Goal: Find contact information: Find contact information

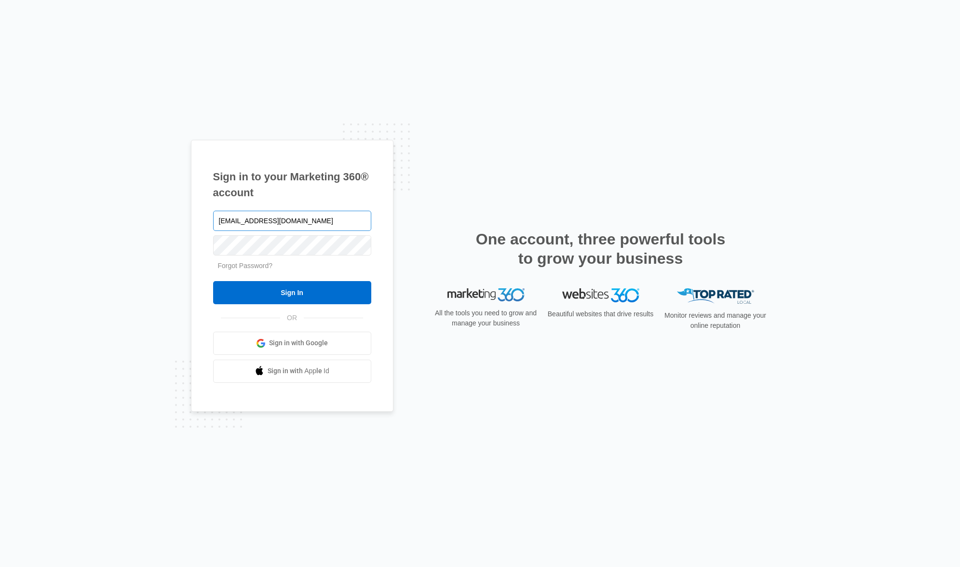
type input "[EMAIL_ADDRESS][DOMAIN_NAME]"
click at [213, 281] on input "Sign In" at bounding box center [292, 292] width 158 height 23
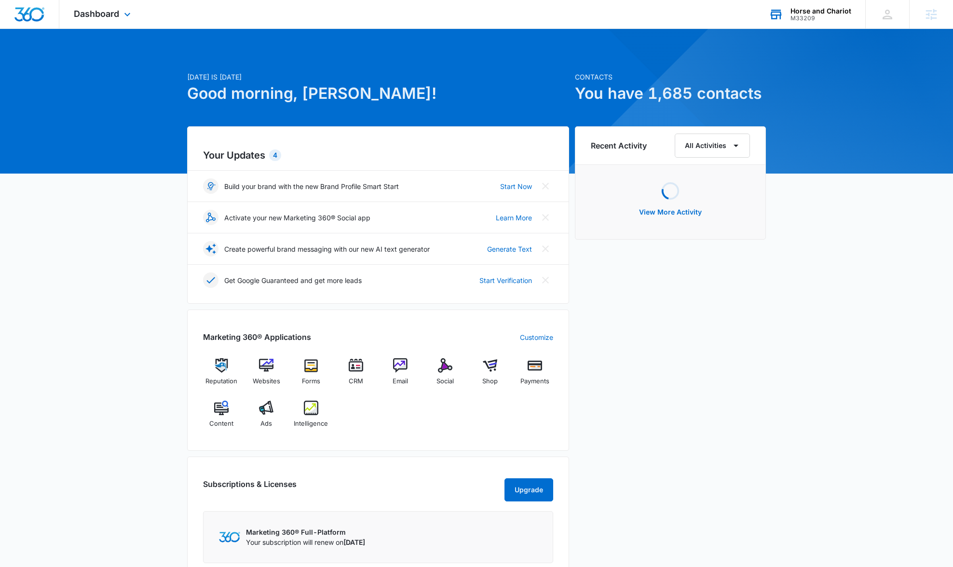
click at [814, 13] on div "Horse and Chariot" at bounding box center [821, 11] width 61 height 8
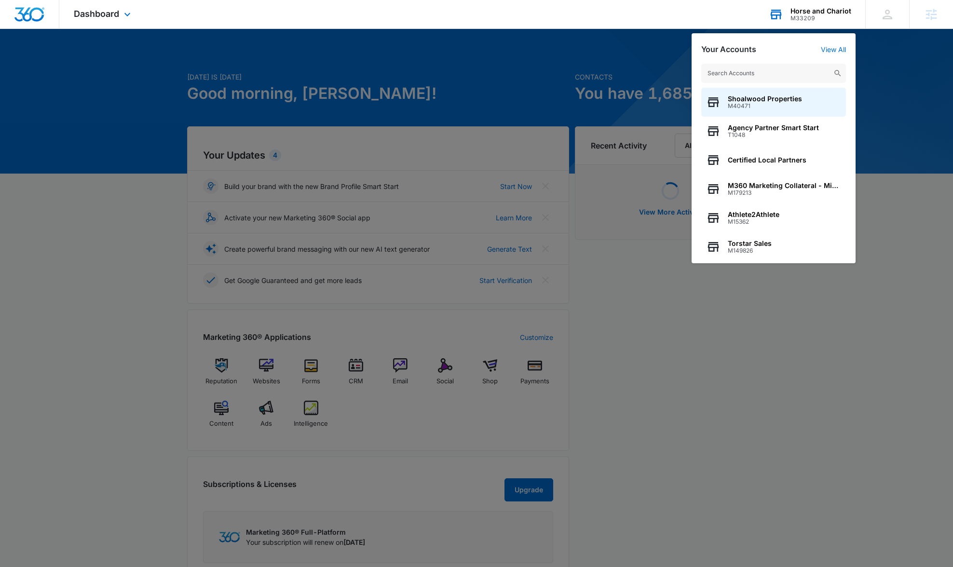
click at [757, 70] on input "text" at bounding box center [773, 73] width 145 height 19
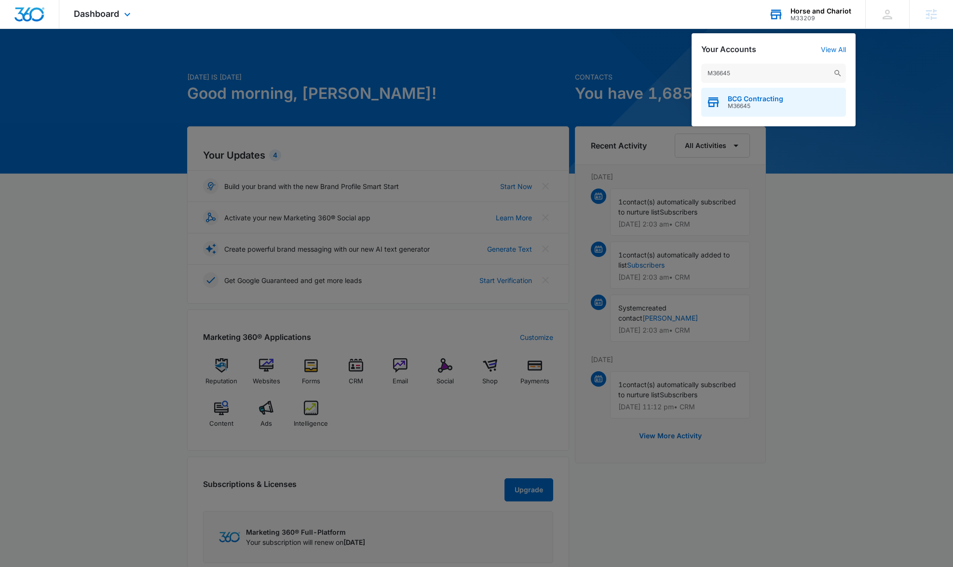
type input "M36645"
click at [772, 99] on span "BCG Contracting" at bounding box center [755, 99] width 55 height 8
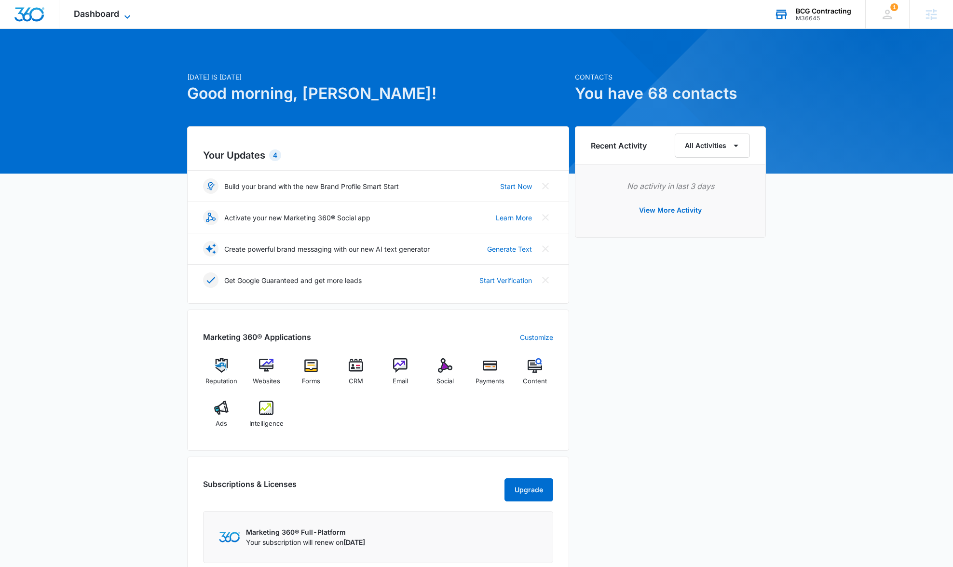
click at [123, 18] on icon at bounding box center [128, 17] width 12 height 12
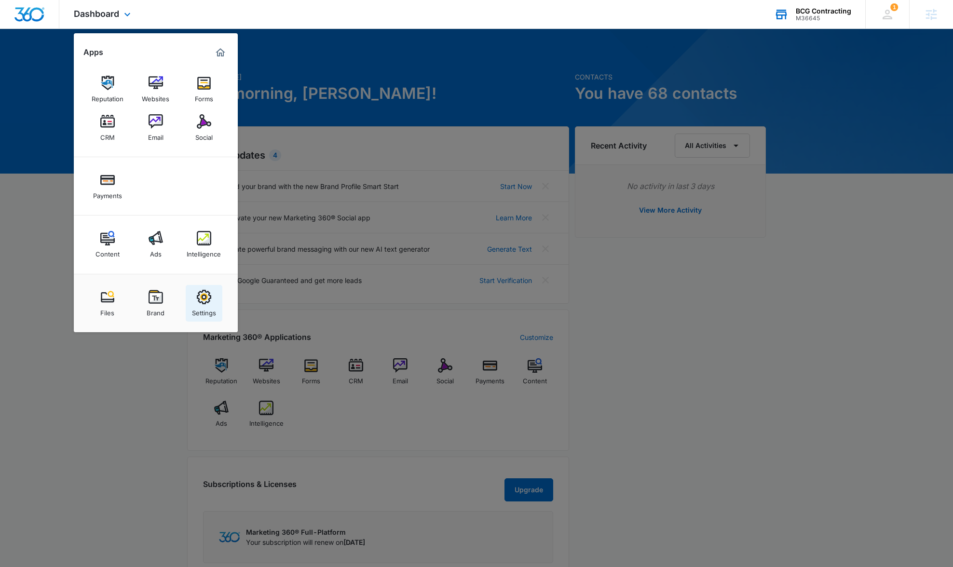
click at [199, 298] on img at bounding box center [204, 297] width 14 height 14
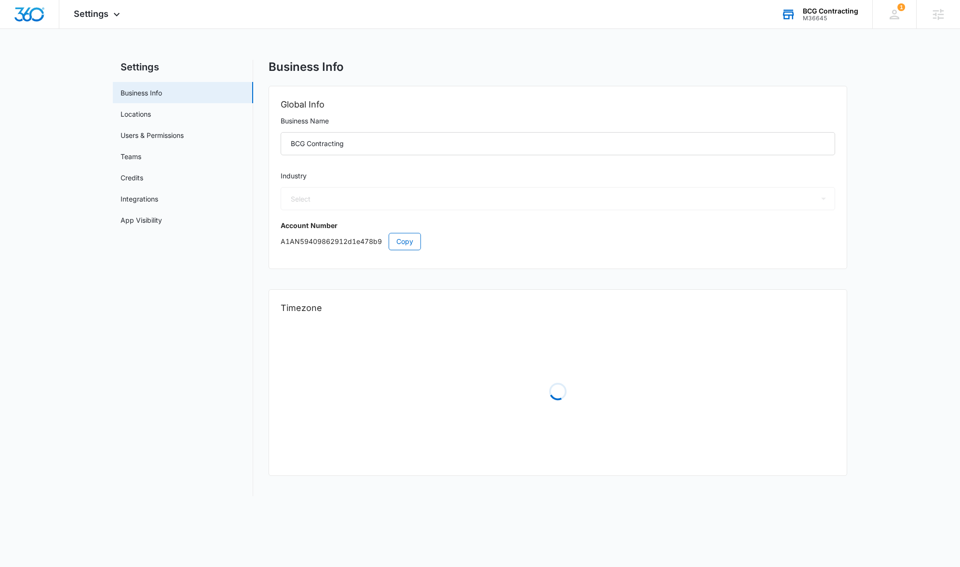
select select "4"
select select "US"
select select "America/Denver"
click at [167, 137] on link "Users & Permissions" at bounding box center [152, 135] width 63 height 10
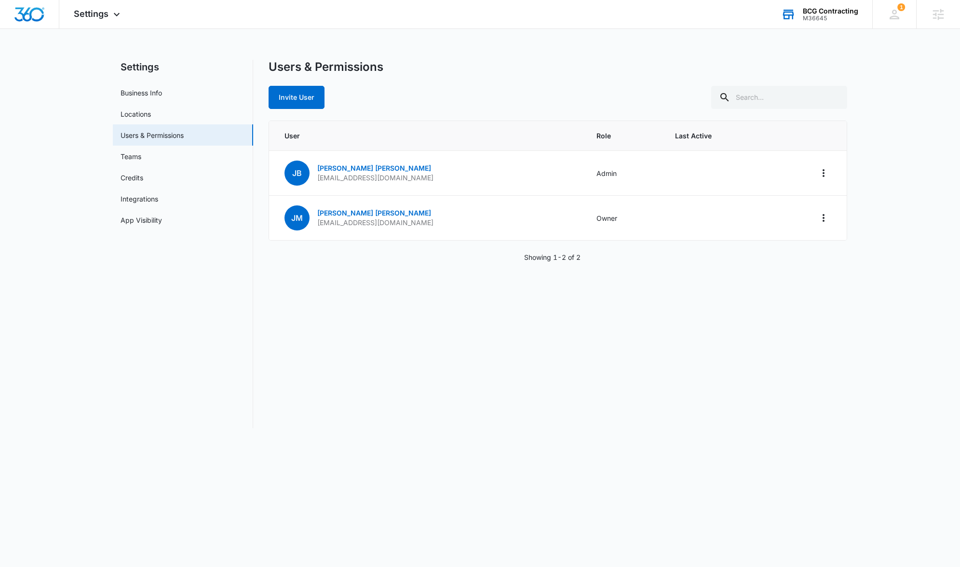
drag, startPoint x: 355, startPoint y: 346, endPoint x: 349, endPoint y: 341, distance: 7.2
click at [355, 346] on div "Users & Permissions Invite User User Role Last Active JB Joe Buckner mrjoebuckn…" at bounding box center [558, 244] width 579 height 368
click at [823, 217] on icon "Actions" at bounding box center [824, 218] width 12 height 12
click at [334, 302] on div "Users & Permissions Invite User User Role Last Active JB Joe Buckner mrjoebuckn…" at bounding box center [558, 244] width 579 height 368
drag, startPoint x: 419, startPoint y: 224, endPoint x: 313, endPoint y: 225, distance: 105.6
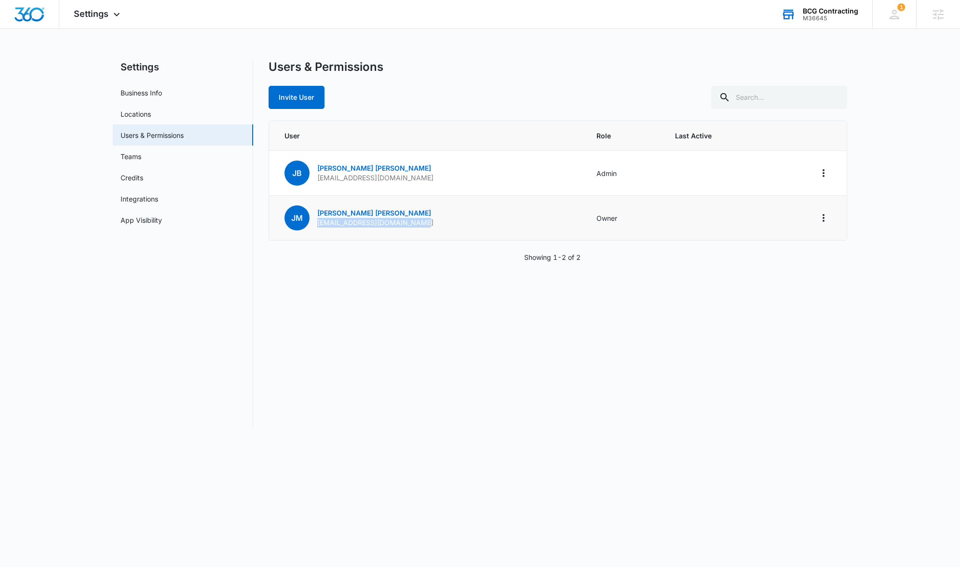
click at [313, 225] on td "JM Johnny Miranda operations@bcg-services.com" at bounding box center [427, 218] width 316 height 45
copy p "operations@bcg-services.com"
click at [376, 363] on div "Users & Permissions Invite User User Role Last Active JB Joe Buckner mrjoebuckn…" at bounding box center [558, 244] width 579 height 368
click at [107, 19] on div "Settings Apps Reputation Websites Forms CRM Email Social Payments Content Ads I…" at bounding box center [98, 14] width 78 height 28
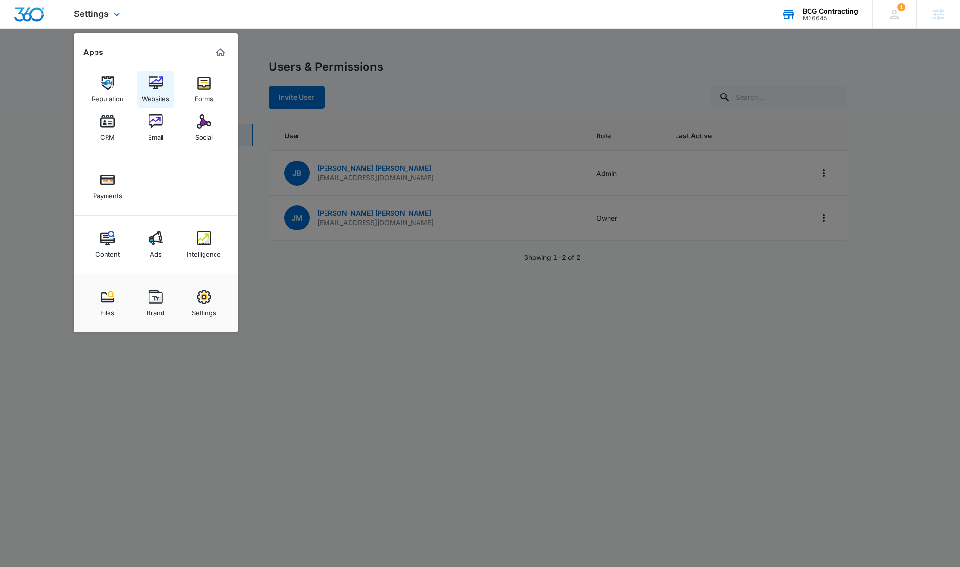
click at [156, 77] on img at bounding box center [156, 83] width 14 height 14
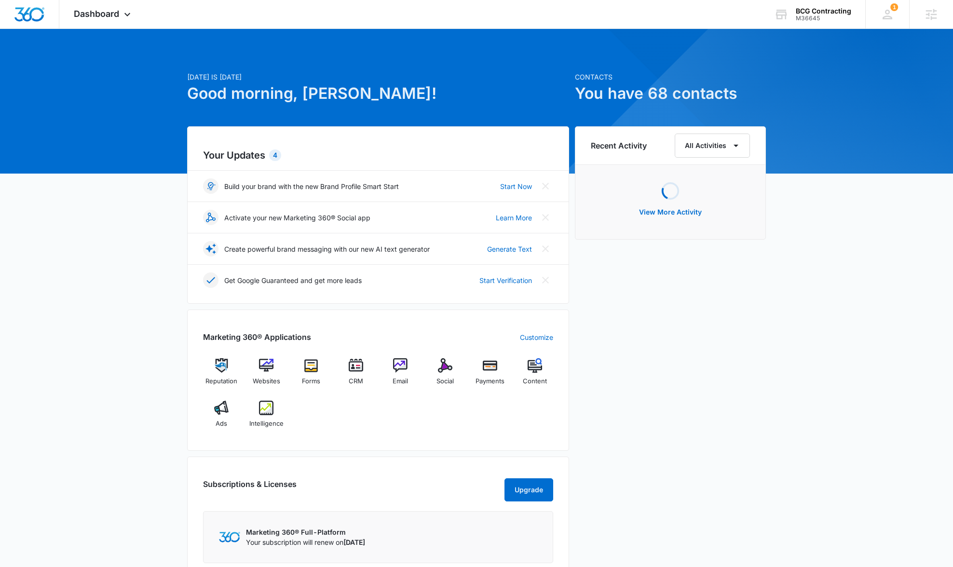
click at [124, 345] on div "Today is Thursday, September 4th Good morning, JB! Contacts You have 68 contact…" at bounding box center [476, 402] width 953 height 723
click at [154, 351] on div "Today is Thursday, September 4th Good morning, JB! Contacts You have 68 contact…" at bounding box center [476, 402] width 953 height 723
